Goal: Navigation & Orientation: Find specific page/section

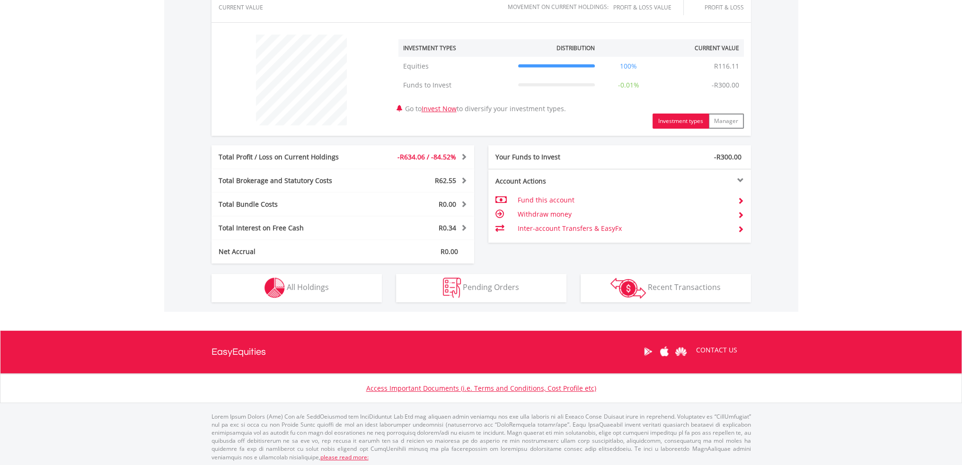
scroll to position [334, 0]
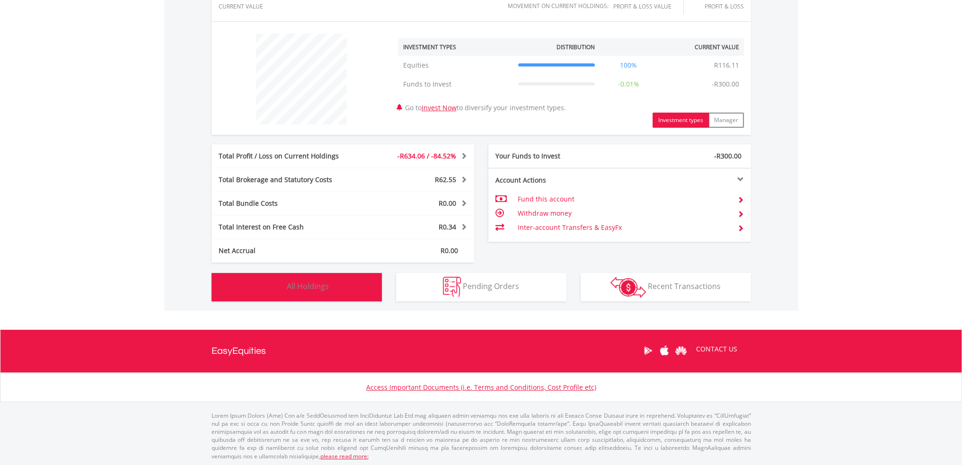
click at [314, 289] on span "All Holdings" at bounding box center [308, 286] width 42 height 10
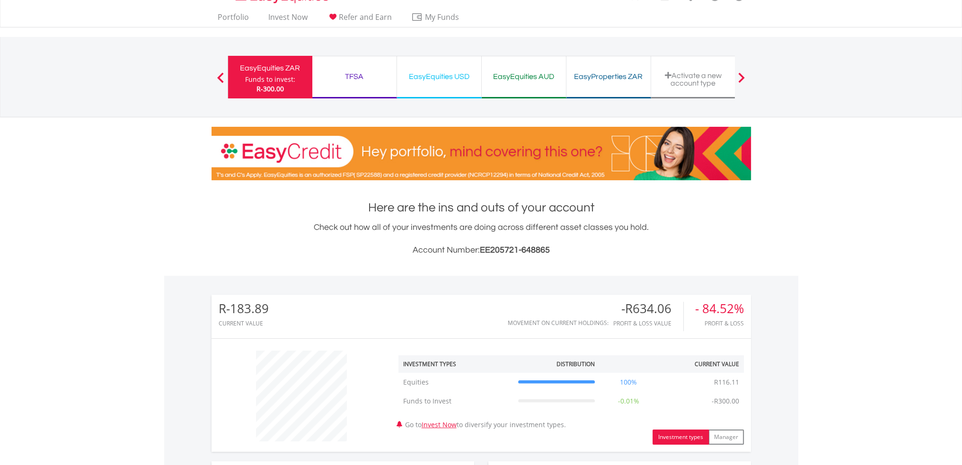
scroll to position [0, 0]
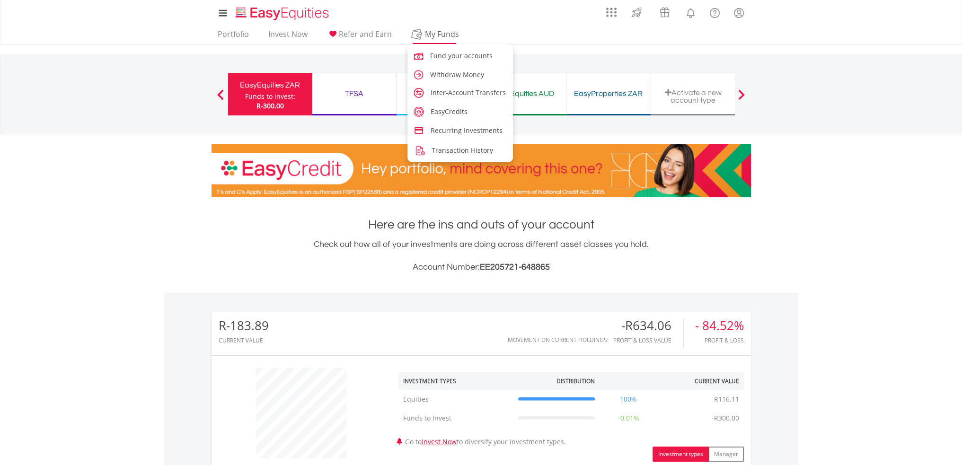
click at [436, 37] on span "My Funds" at bounding box center [442, 34] width 62 height 12
click at [431, 33] on span "My Funds" at bounding box center [442, 34] width 62 height 12
click at [439, 32] on span "My Funds" at bounding box center [442, 34] width 62 height 12
click at [454, 56] on span "Fund your accounts" at bounding box center [462, 55] width 62 height 9
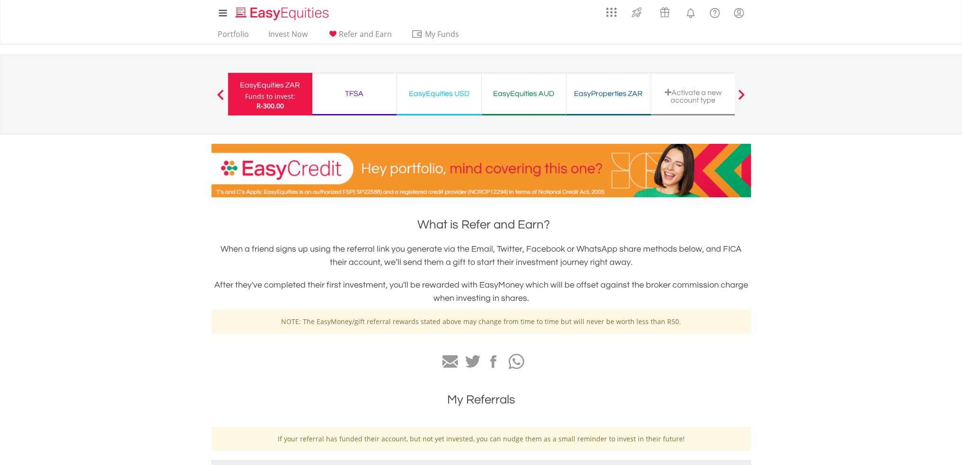
click at [274, 97] on div "Funds to invest:" at bounding box center [270, 96] width 50 height 9
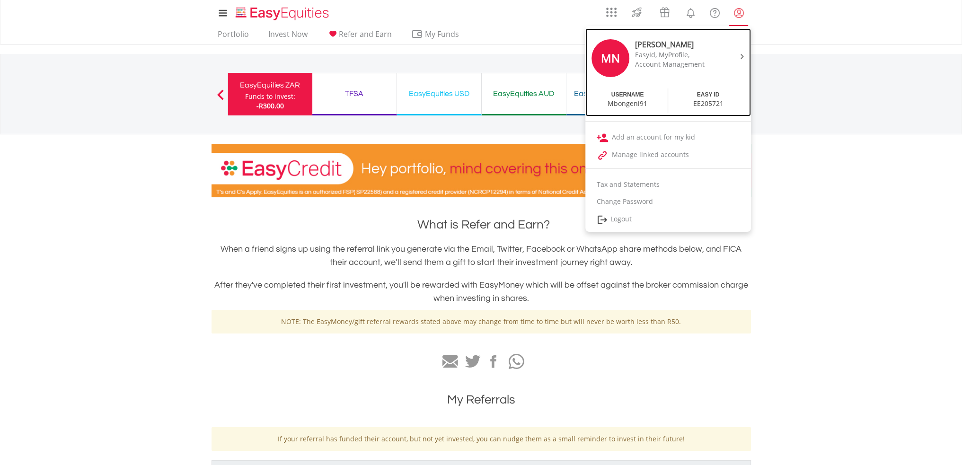
click at [631, 99] on div "Mbongeni91" at bounding box center [627, 103] width 40 height 9
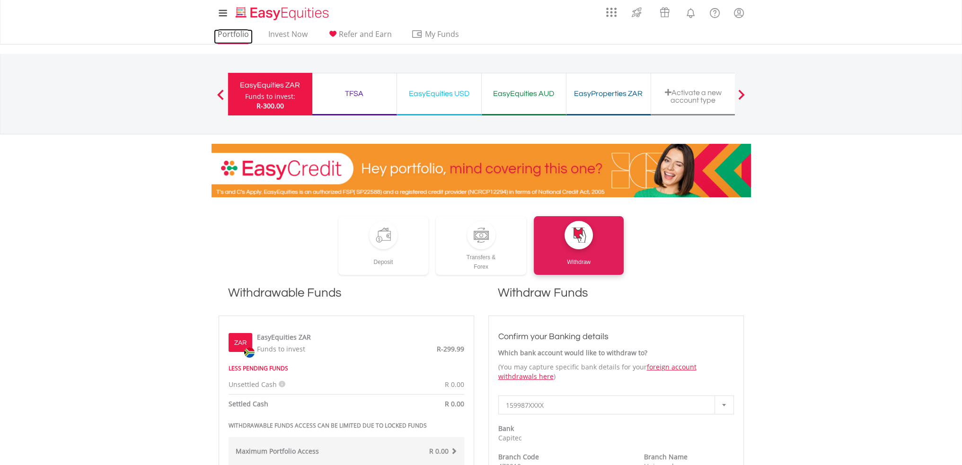
click at [240, 34] on link "Portfolio" at bounding box center [233, 36] width 39 height 15
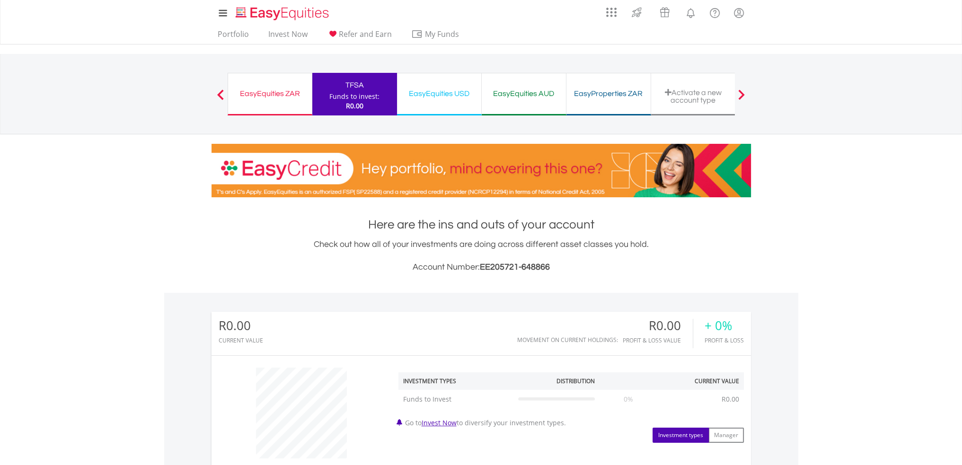
click at [873, 115] on nav "EasyEquities ZAR Funds to invest: R0.00 TFSA Funds to invest: R0.00 EasyEquitie…" at bounding box center [481, 94] width 962 height 80
drag, startPoint x: 481, startPoint y: 1, endPoint x: 902, endPoint y: 143, distance: 444.7
click at [902, 143] on div "My Investments Invest Now New Listings Sell My Recurring Investments Pending Or…" at bounding box center [481, 98] width 962 height 197
drag, startPoint x: 492, startPoint y: 0, endPoint x: 759, endPoint y: 76, distance: 277.3
click at [776, 84] on nav "EasyEquities ZAR Funds to invest: R0.00 TFSA Funds to invest: R0.00 EasyEquitie…" at bounding box center [481, 94] width 962 height 80
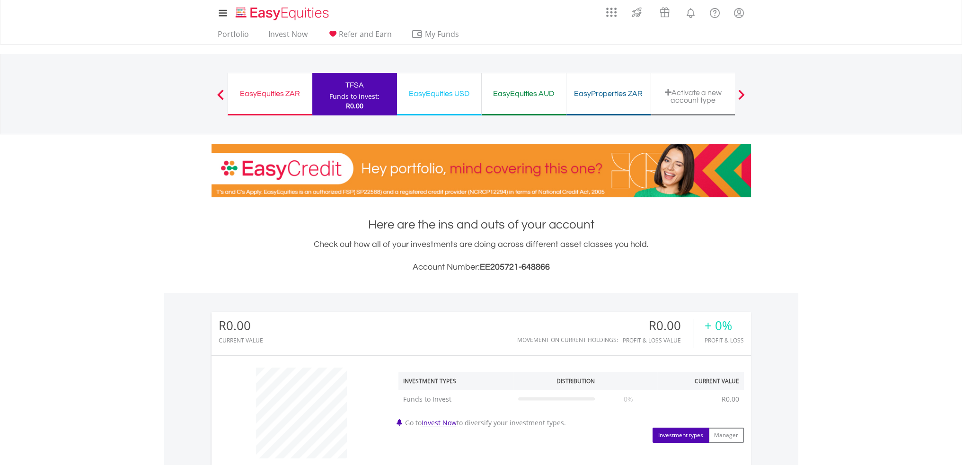
click at [903, 79] on nav "EasyEquities ZAR Funds to invest: R0.00 TFSA Funds to invest: R0.00 EasyEquitie…" at bounding box center [481, 94] width 962 height 80
